Goal: Information Seeking & Learning: Learn about a topic

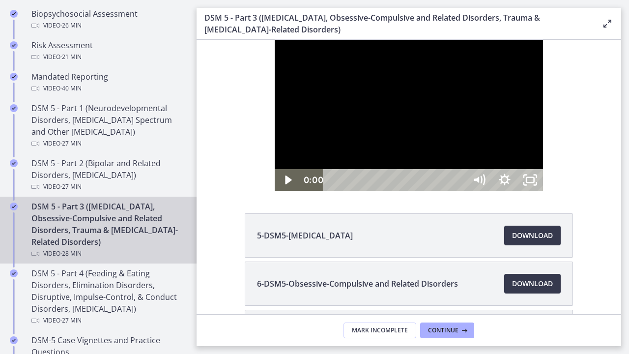
click at [332, 191] on div "Playbar" at bounding box center [395, 180] width 127 height 22
click at [273, 193] on icon "Play Video" at bounding box center [288, 180] width 30 height 26
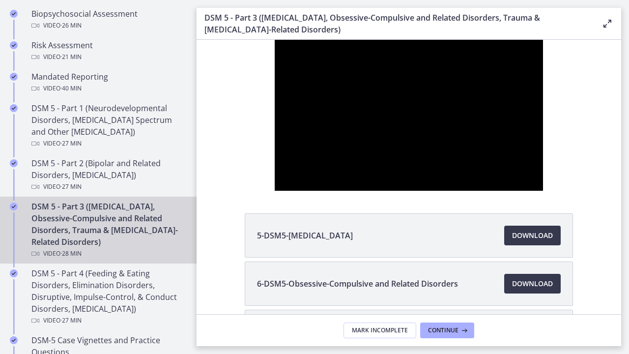
click at [275, 169] on button "Pause" at bounding box center [288, 180] width 26 height 22
click at [275, 169] on button "Play Video" at bounding box center [288, 180] width 26 height 22
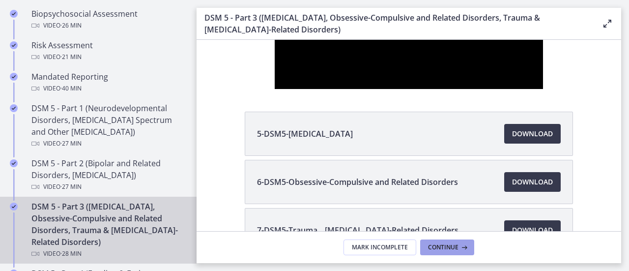
click at [444, 246] on span "Continue" at bounding box center [443, 247] width 30 height 8
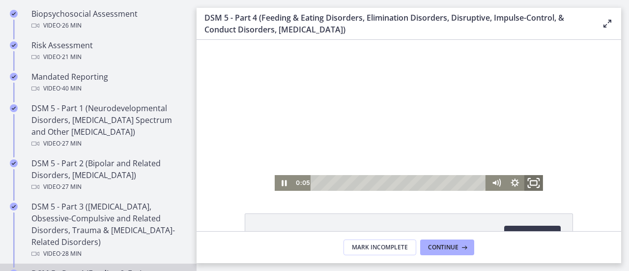
click at [534, 182] on icon "Fullscreen" at bounding box center [533, 182] width 23 height 19
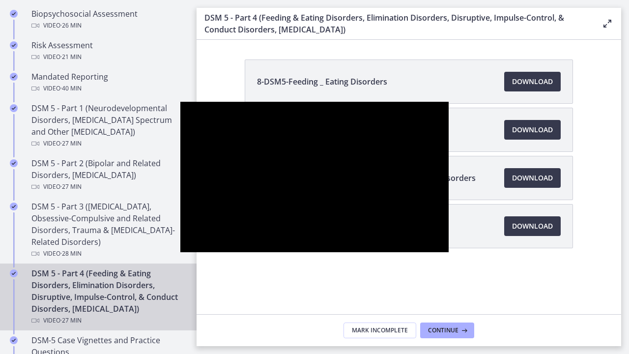
click at [180, 253] on div at bounding box center [314, 177] width 268 height 151
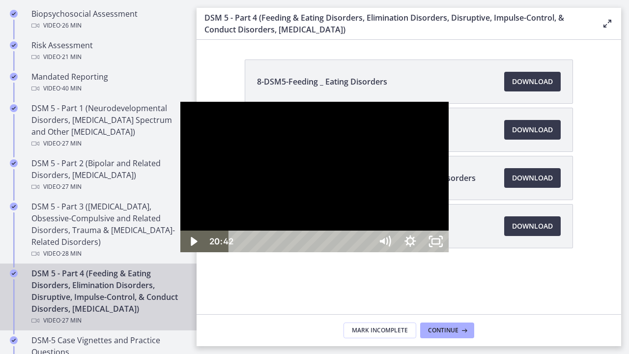
click at [180, 235] on div at bounding box center [314, 177] width 268 height 151
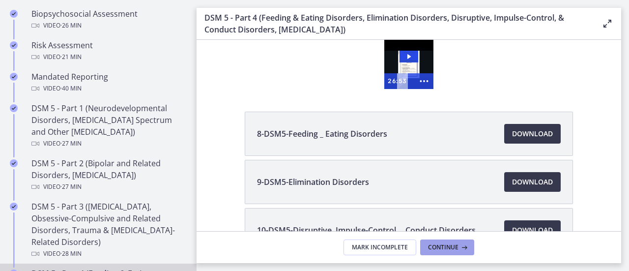
click at [453, 243] on button "Continue" at bounding box center [447, 247] width 54 height 16
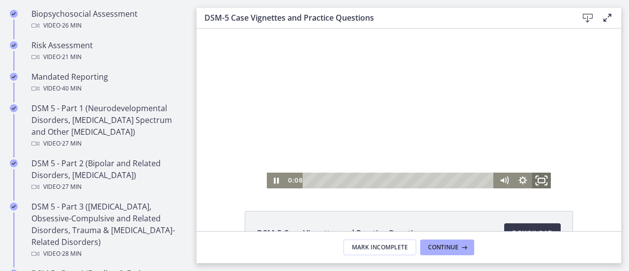
click at [534, 177] on icon "Fullscreen" at bounding box center [541, 180] width 23 height 19
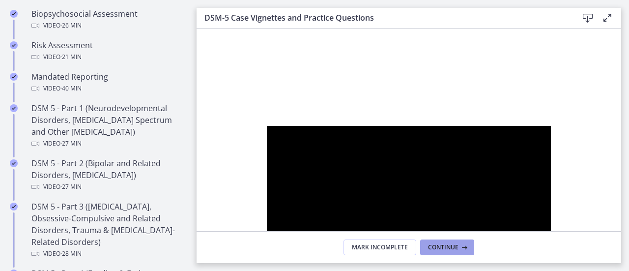
click at [440, 243] on span "Continue" at bounding box center [443, 247] width 30 height 8
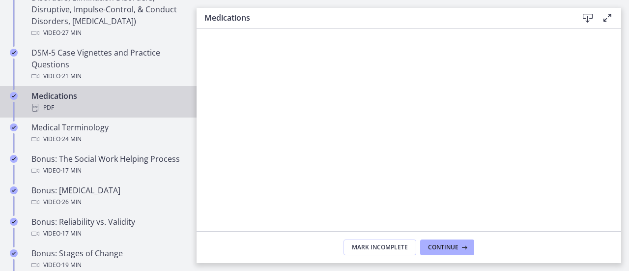
scroll to position [679, 0]
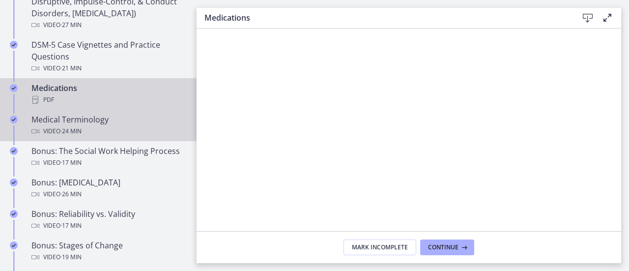
click at [89, 122] on div "Medical Terminology Video · 24 min" at bounding box center [107, 126] width 153 height 24
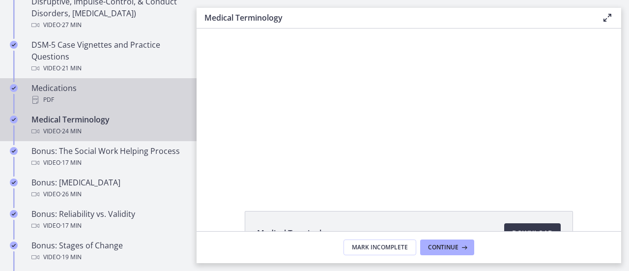
click at [62, 83] on div "Medications PDF" at bounding box center [107, 94] width 153 height 24
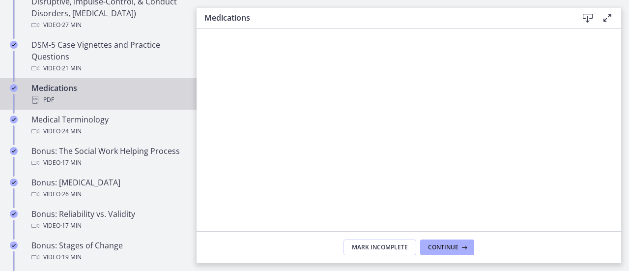
click at [605, 21] on icon at bounding box center [608, 18] width 12 height 12
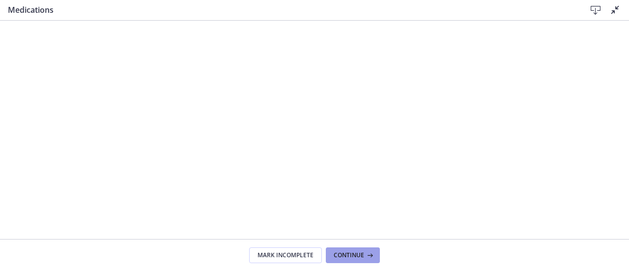
click at [361, 255] on span "Continue" at bounding box center [349, 255] width 30 height 8
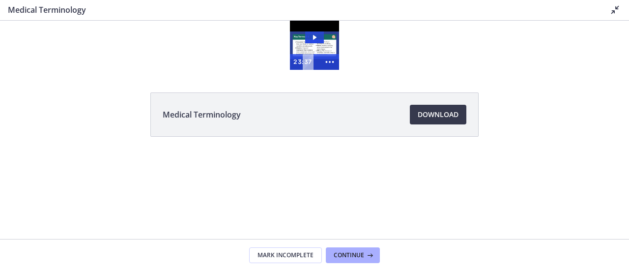
click at [616, 8] on icon at bounding box center [615, 10] width 12 height 12
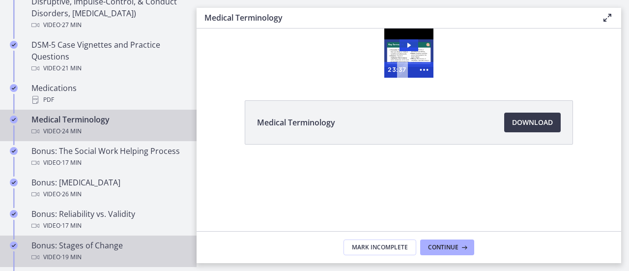
click at [115, 263] on div "Video · 19 min" at bounding box center [107, 257] width 153 height 12
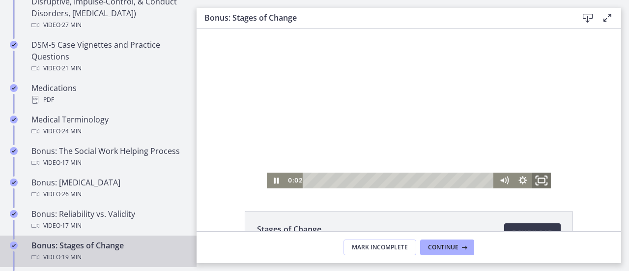
click at [536, 181] on icon "Fullscreen" at bounding box center [541, 180] width 23 height 19
